Goal: Find specific page/section: Find specific page/section

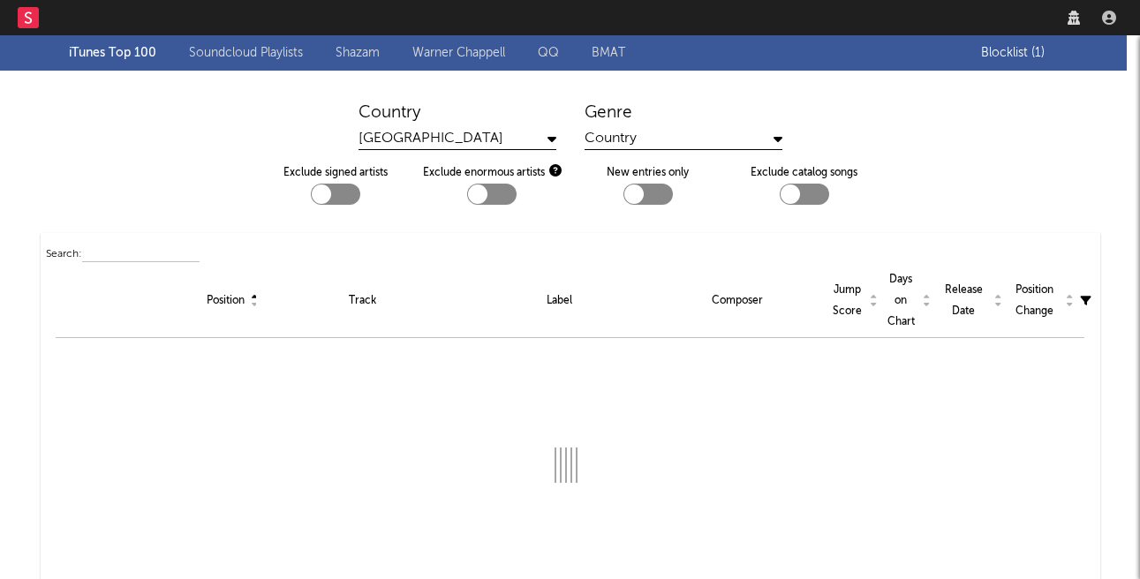
select select "recorded_music"
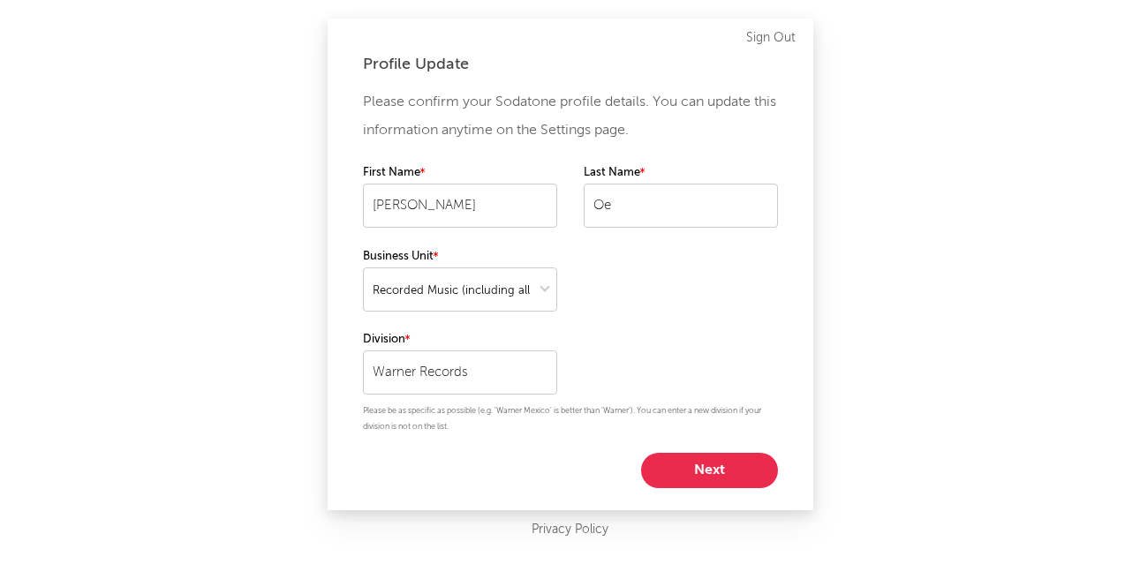
select select "recorded_music"
click at [693, 466] on button "Next" at bounding box center [709, 470] width 137 height 35
select select "other"
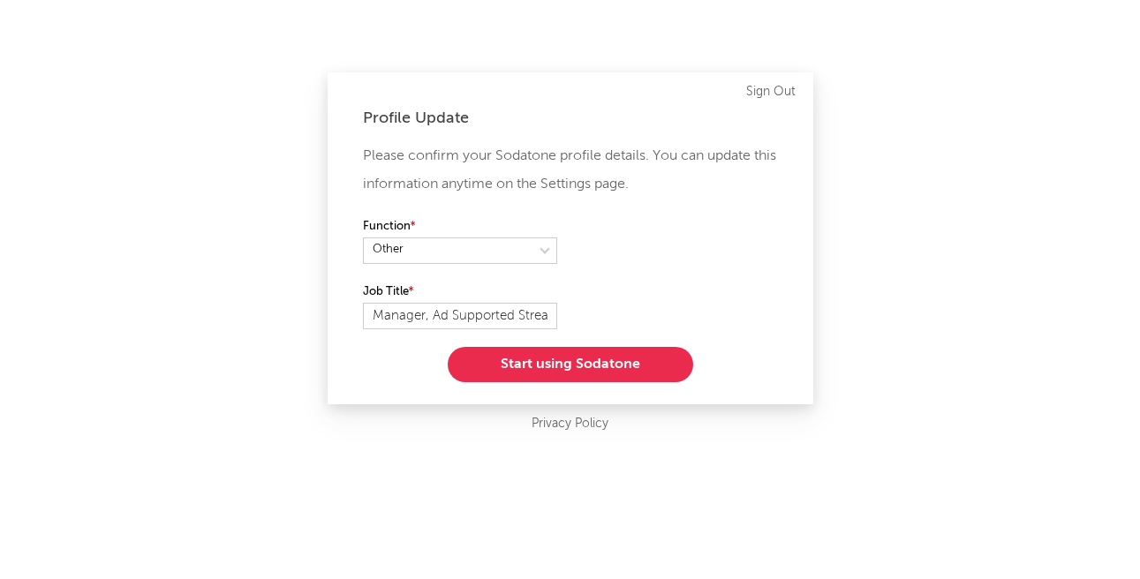
click at [643, 370] on button "Start using Sodatone" at bounding box center [571, 364] width 246 height 35
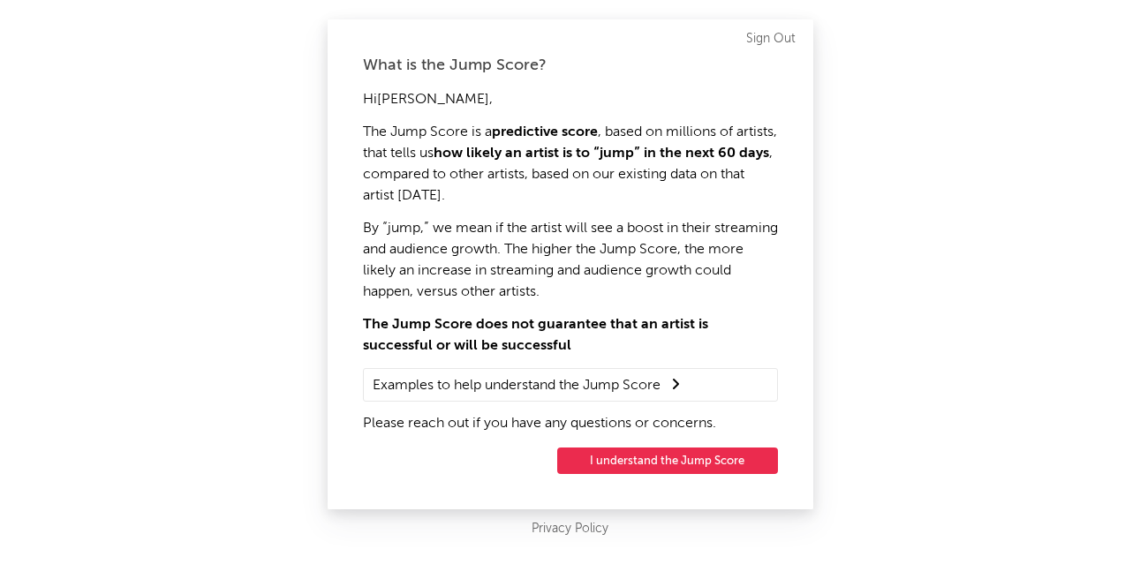
click at [667, 466] on button "I understand the Jump Score" at bounding box center [667, 461] width 221 height 27
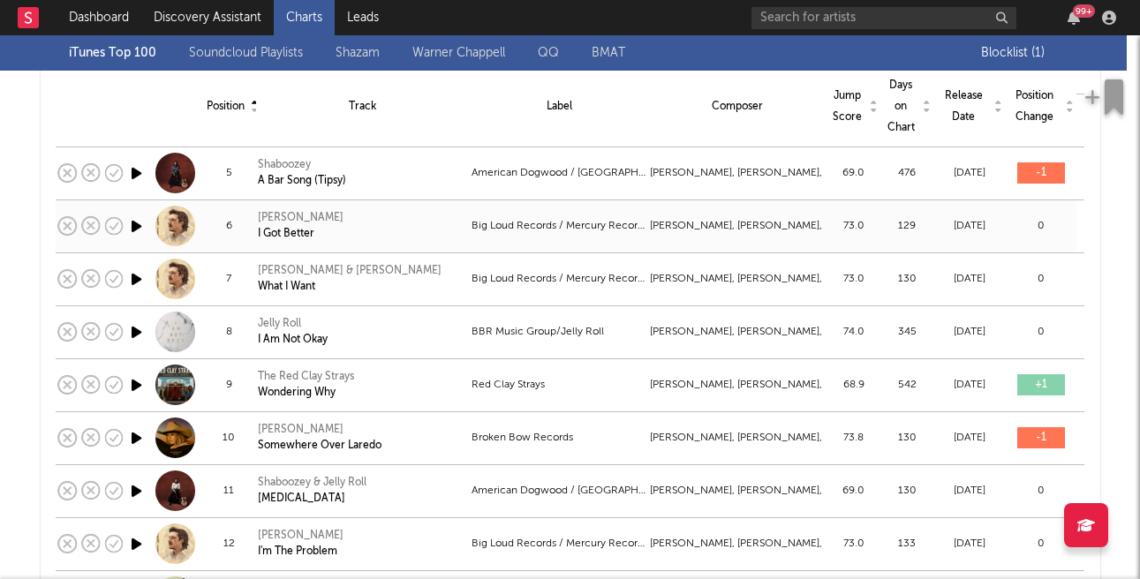
scroll to position [437, 0]
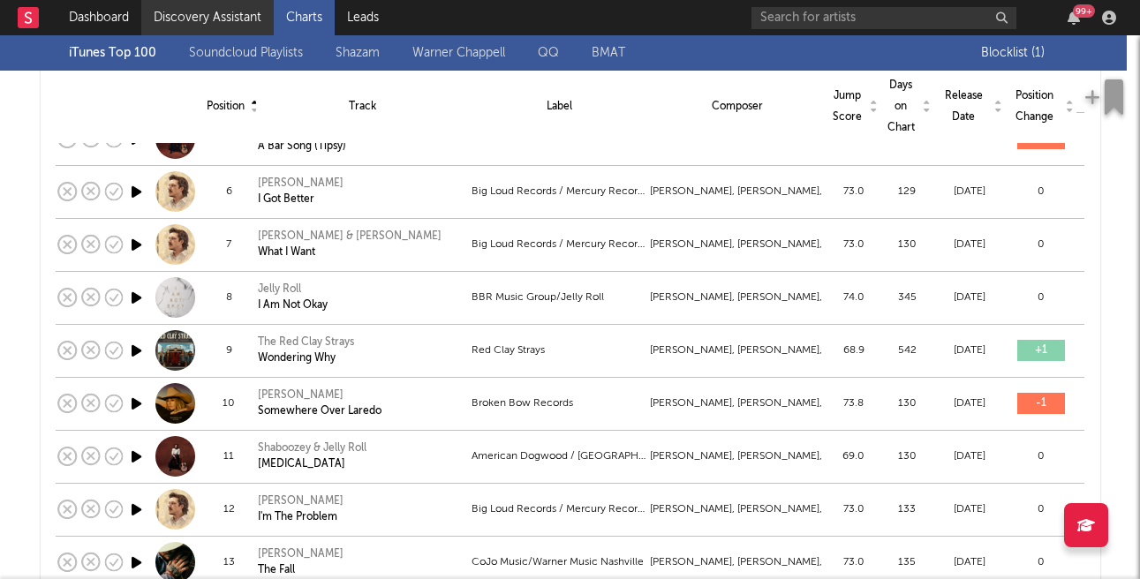
click at [235, 3] on link "Discovery Assistant" at bounding box center [207, 17] width 133 height 35
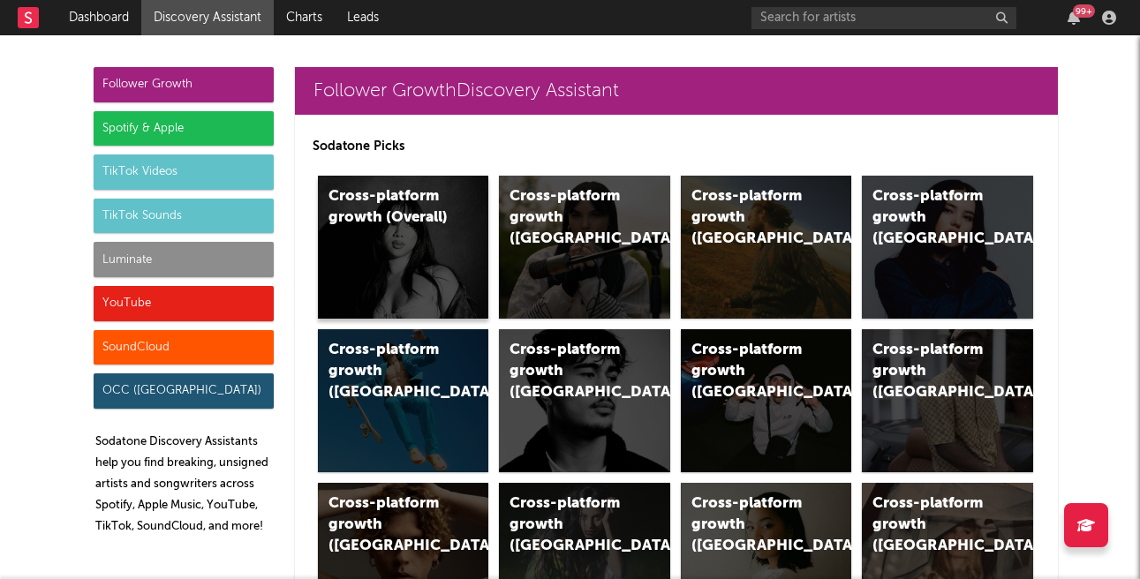
scroll to position [94, 0]
